Goal: Find specific fact: Find specific fact

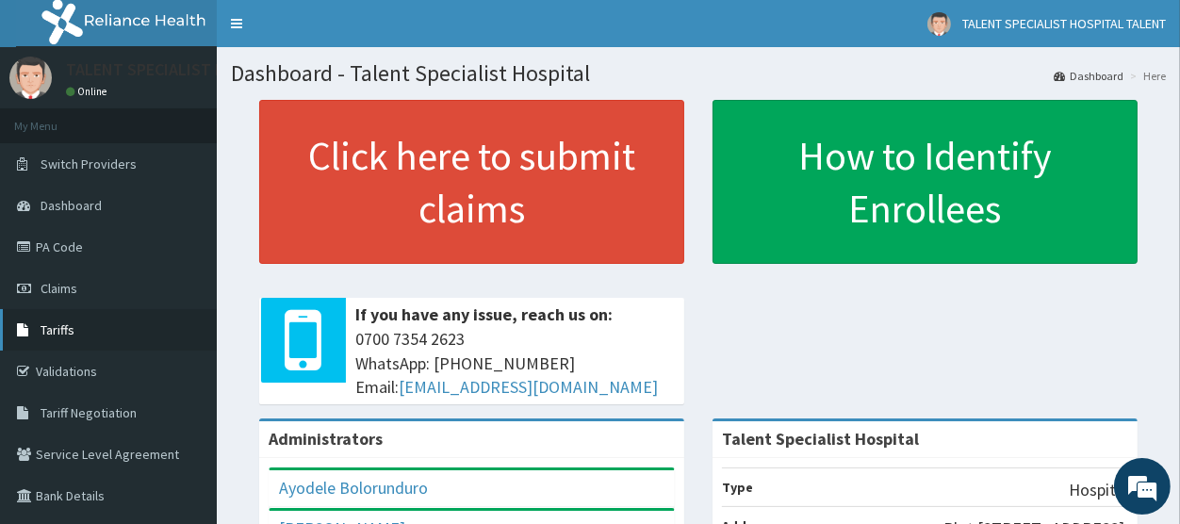
click at [76, 327] on link "Tariffs" at bounding box center [108, 329] width 217 height 41
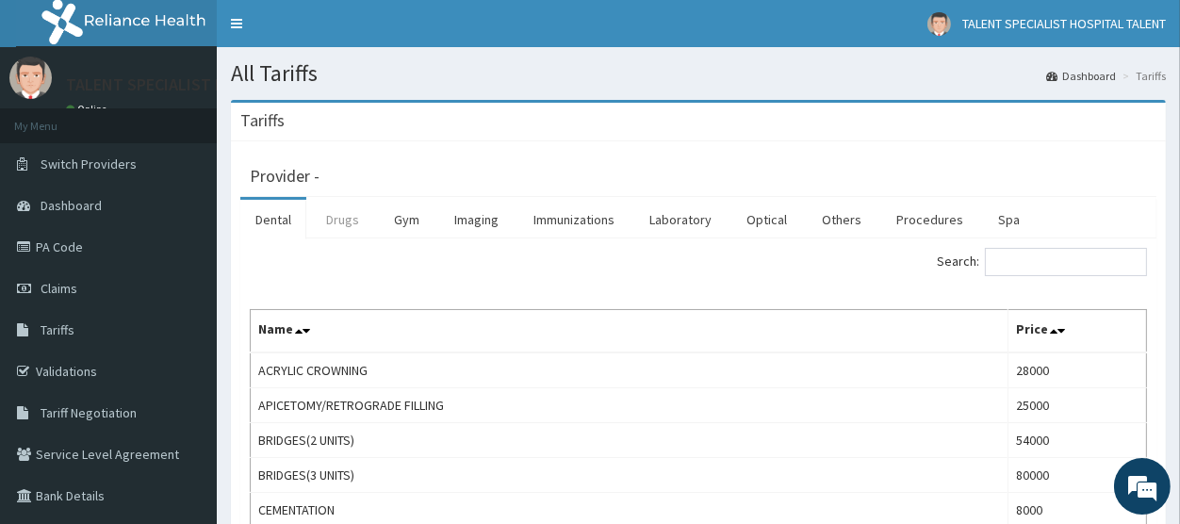
click at [334, 220] on link "Drugs" at bounding box center [342, 220] width 63 height 40
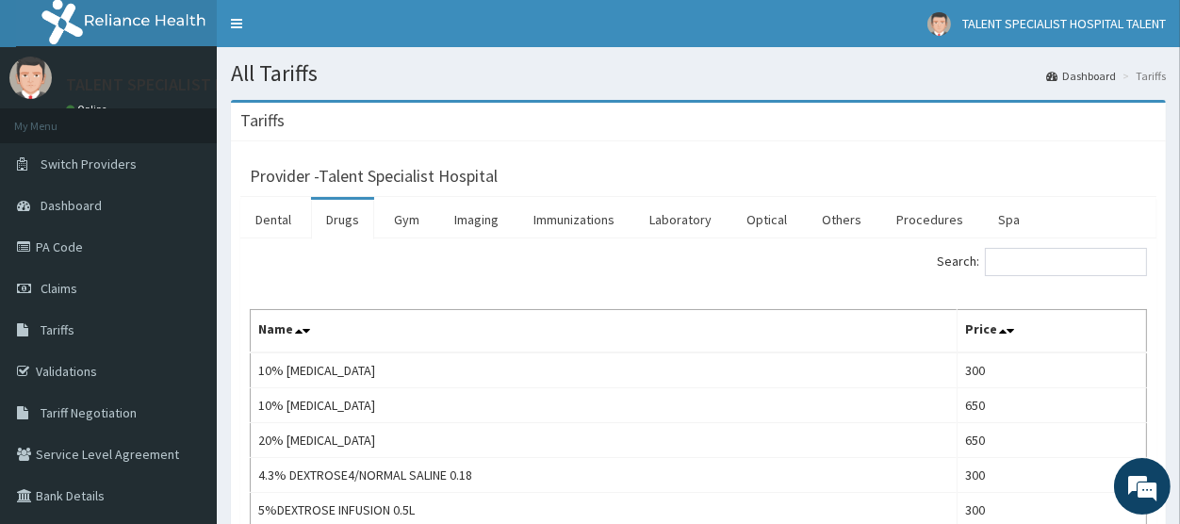
click at [1038, 262] on input "Search:" at bounding box center [1066, 262] width 162 height 28
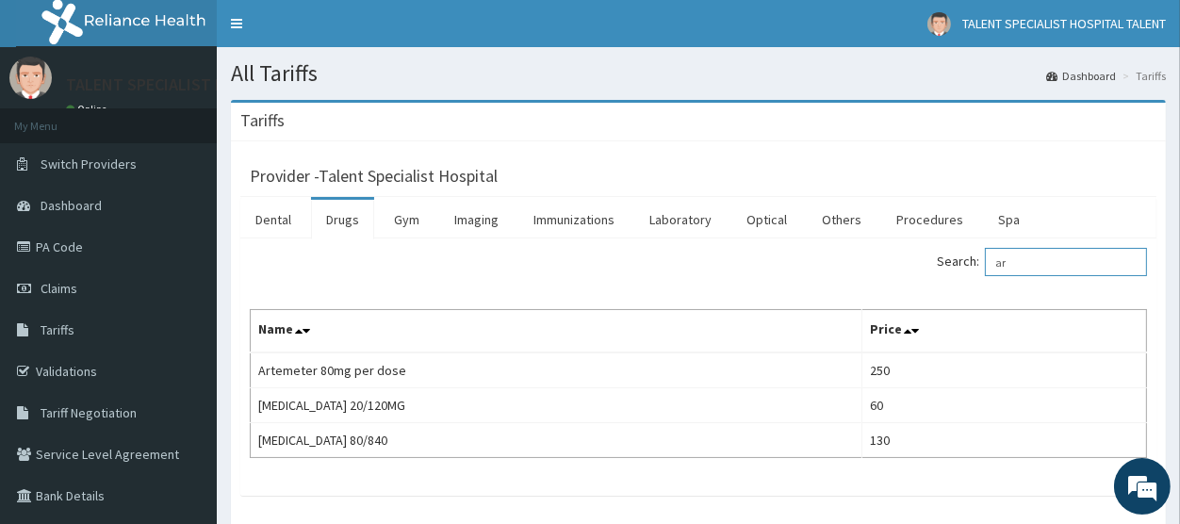
type input "a"
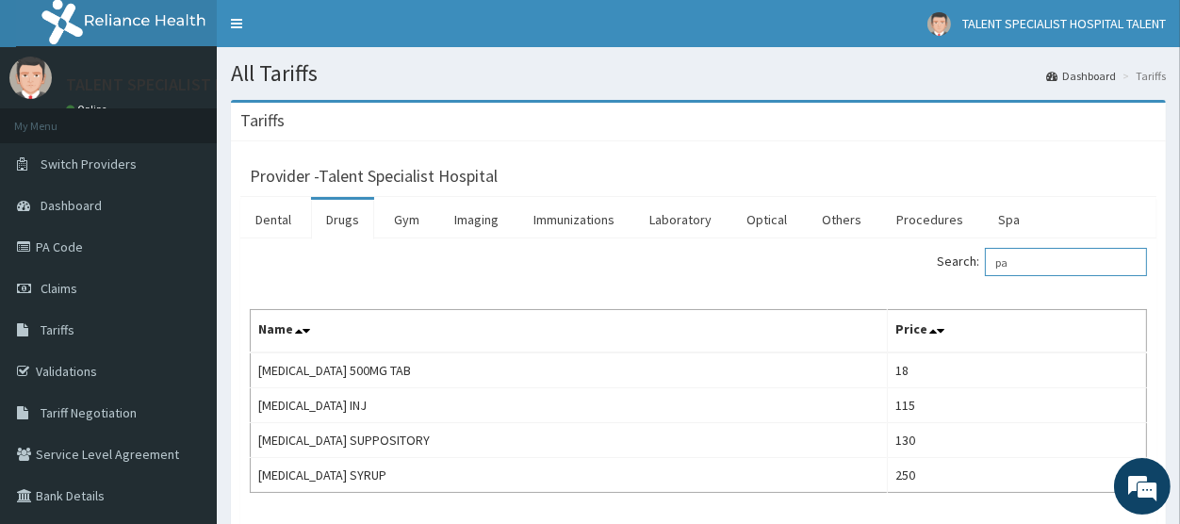
type input "p"
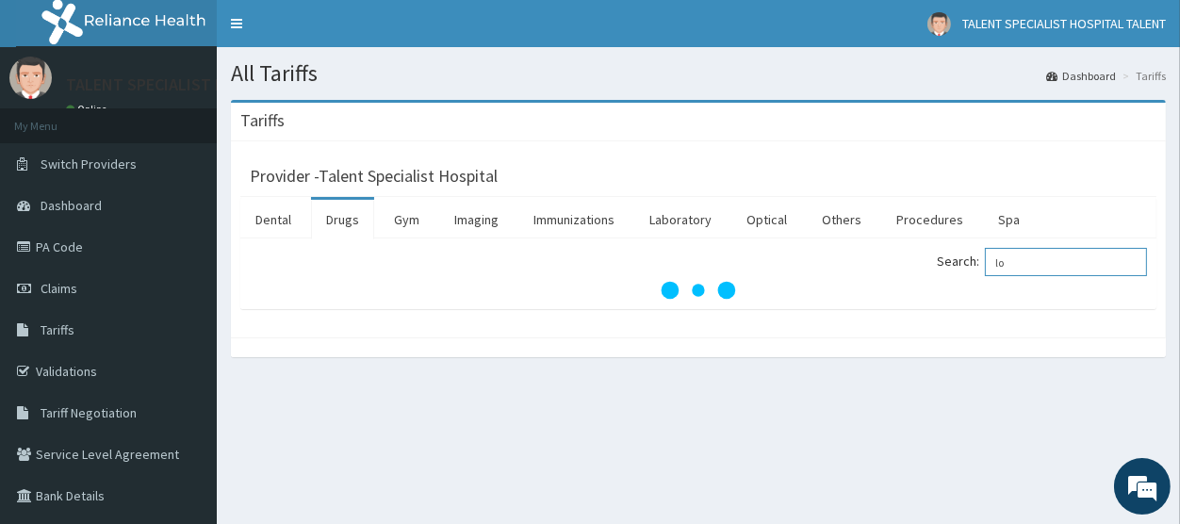
type input "l"
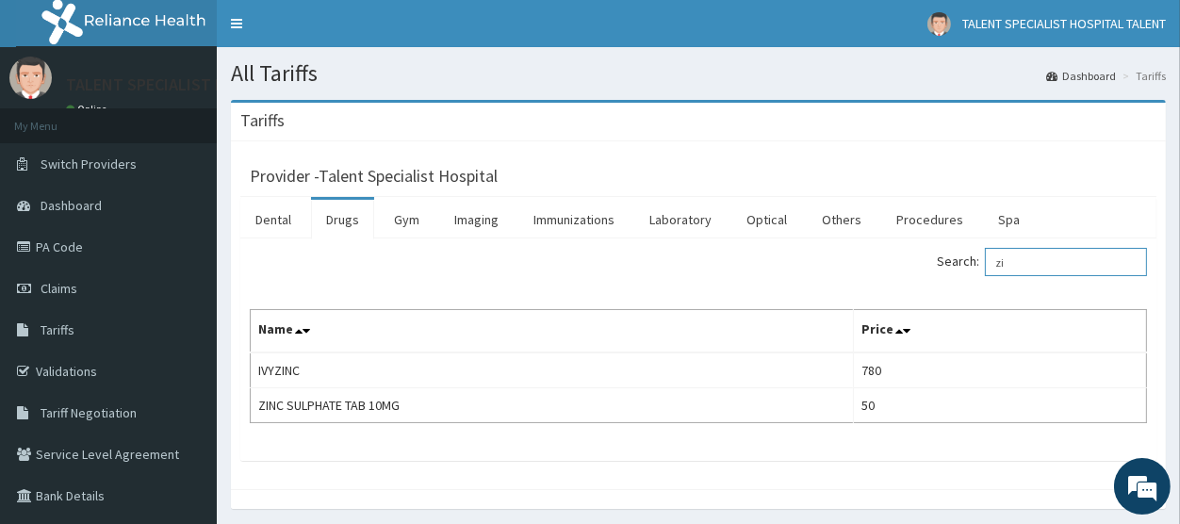
type input "z"
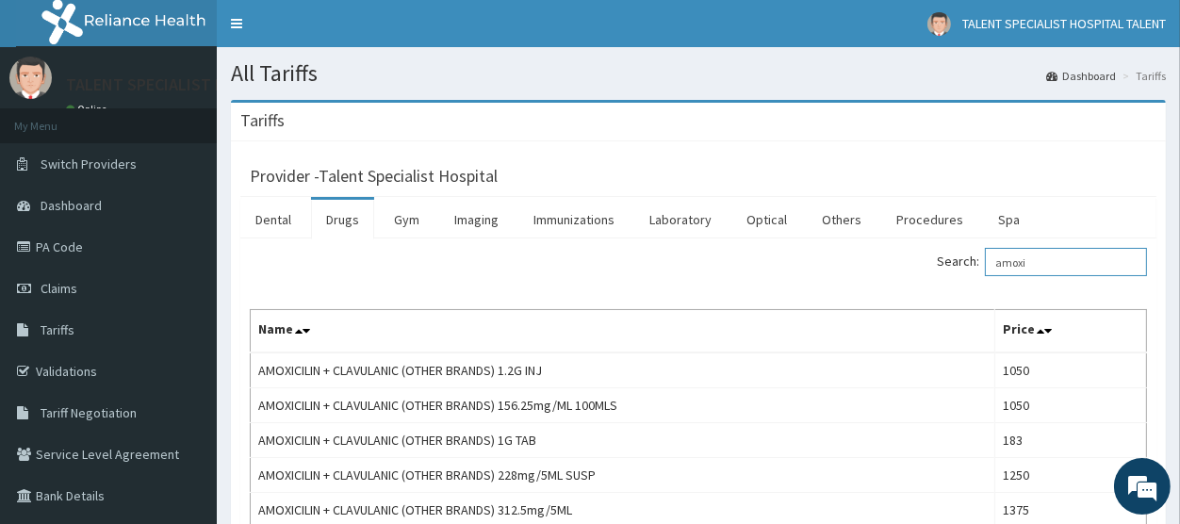
click at [1052, 267] on input "amoxi" at bounding box center [1066, 262] width 162 height 28
type input "a"
